Goal: Task Accomplishment & Management: Manage account settings

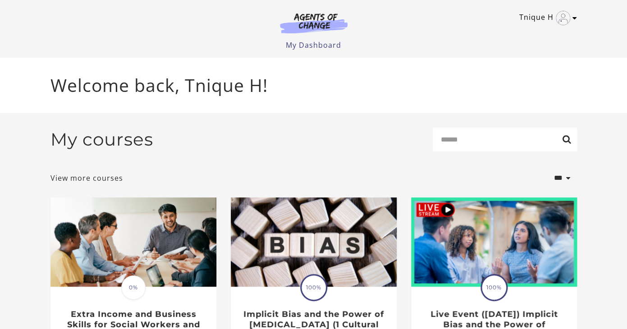
click at [547, 16] on link "Tnique H" at bounding box center [545, 18] width 53 height 14
click at [572, 22] on link "Tnique H" at bounding box center [545, 18] width 53 height 14
click at [575, 19] on icon "Toggle menu" at bounding box center [574, 17] width 5 height 7
click at [521, 35] on link "My Account" at bounding box center [539, 32] width 79 height 15
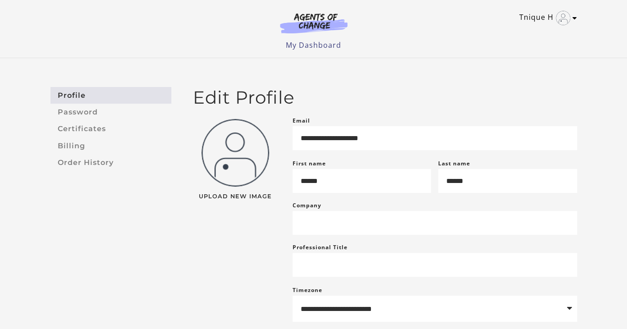
click at [574, 18] on icon "Toggle menu" at bounding box center [574, 17] width 5 height 7
click at [533, 36] on link "My Account" at bounding box center [539, 32] width 79 height 15
click at [577, 21] on div "Tnique H My Account Support Sign Out Toggle menu Menu My Dashboard My Account S…" at bounding box center [313, 29] width 541 height 58
click at [575, 19] on icon "Toggle menu" at bounding box center [574, 17] width 5 height 7
click at [545, 37] on link "My Account" at bounding box center [539, 32] width 79 height 15
